Goal: Navigation & Orientation: Find specific page/section

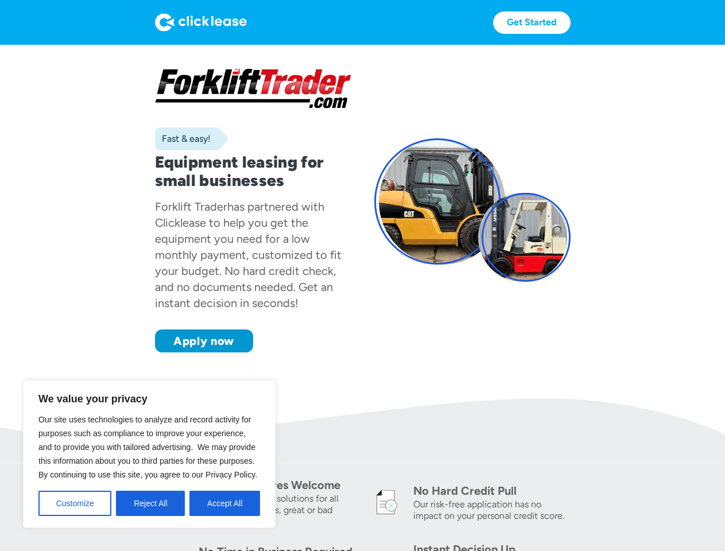
click at [362, 298] on div "Fast & easy! Equipment leasing for small businesses Forklift Trader has partner…" at bounding box center [362, 210] width 415 height 285
click at [75, 503] on button "Customize" at bounding box center [74, 503] width 73 height 25
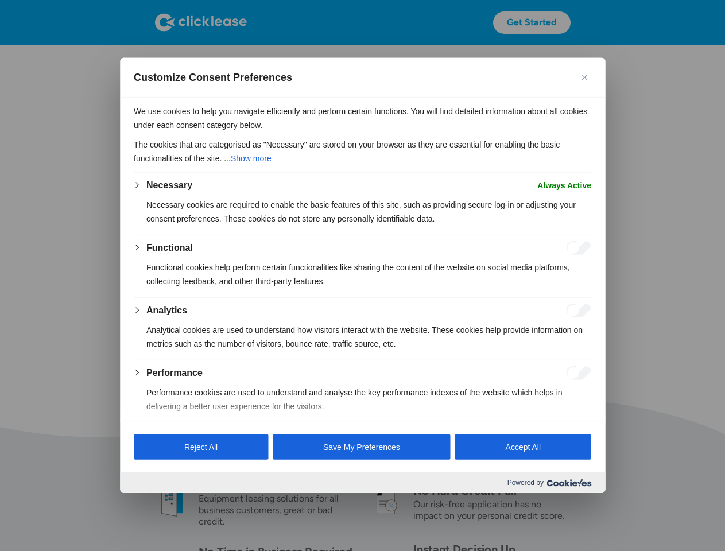
click at [150, 503] on div at bounding box center [362, 275] width 725 height 551
click at [224, 421] on div "We use cookies to help you navigate efficiently and perform certain functions. …" at bounding box center [362, 260] width 485 height 324
click at [205, 22] on div at bounding box center [362, 275] width 725 height 551
